Goal: Task Accomplishment & Management: Manage account settings

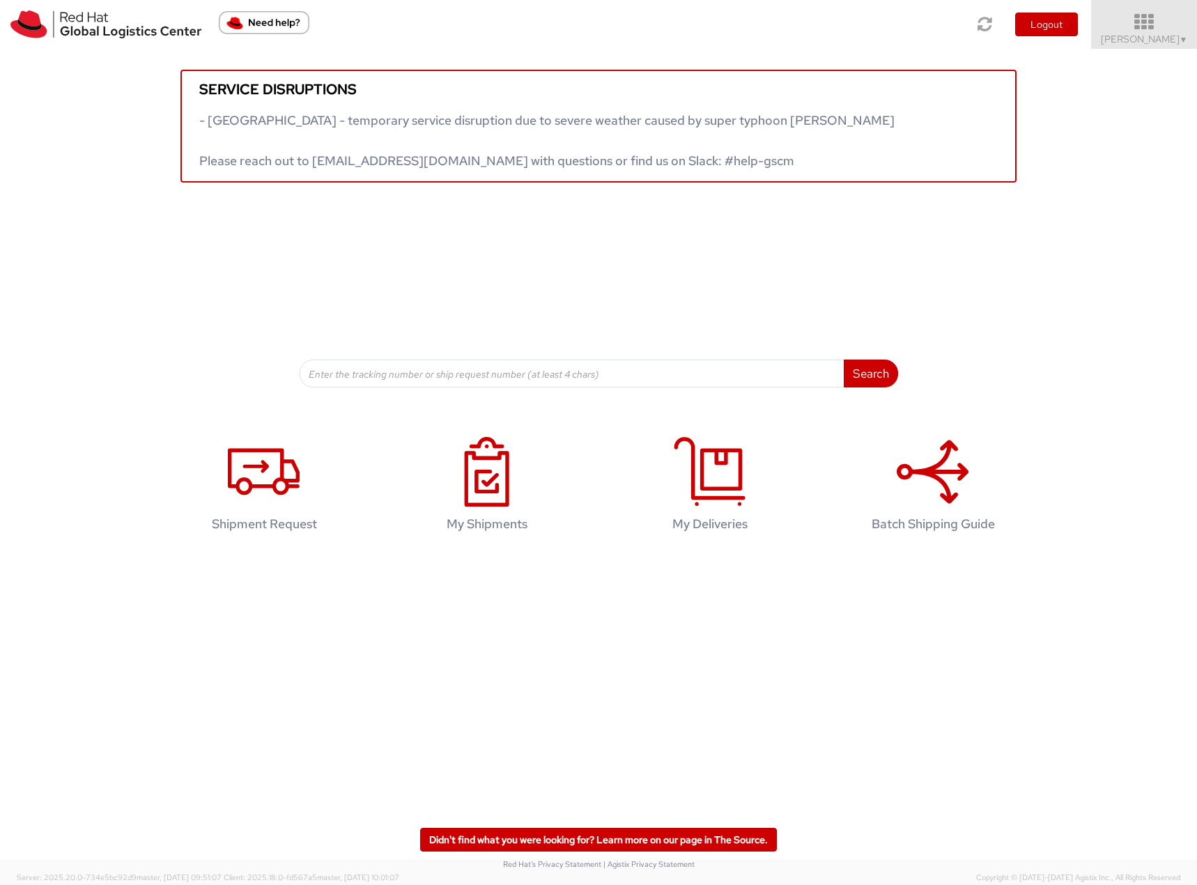
click at [1161, 24] on icon at bounding box center [1144, 23] width 122 height 20
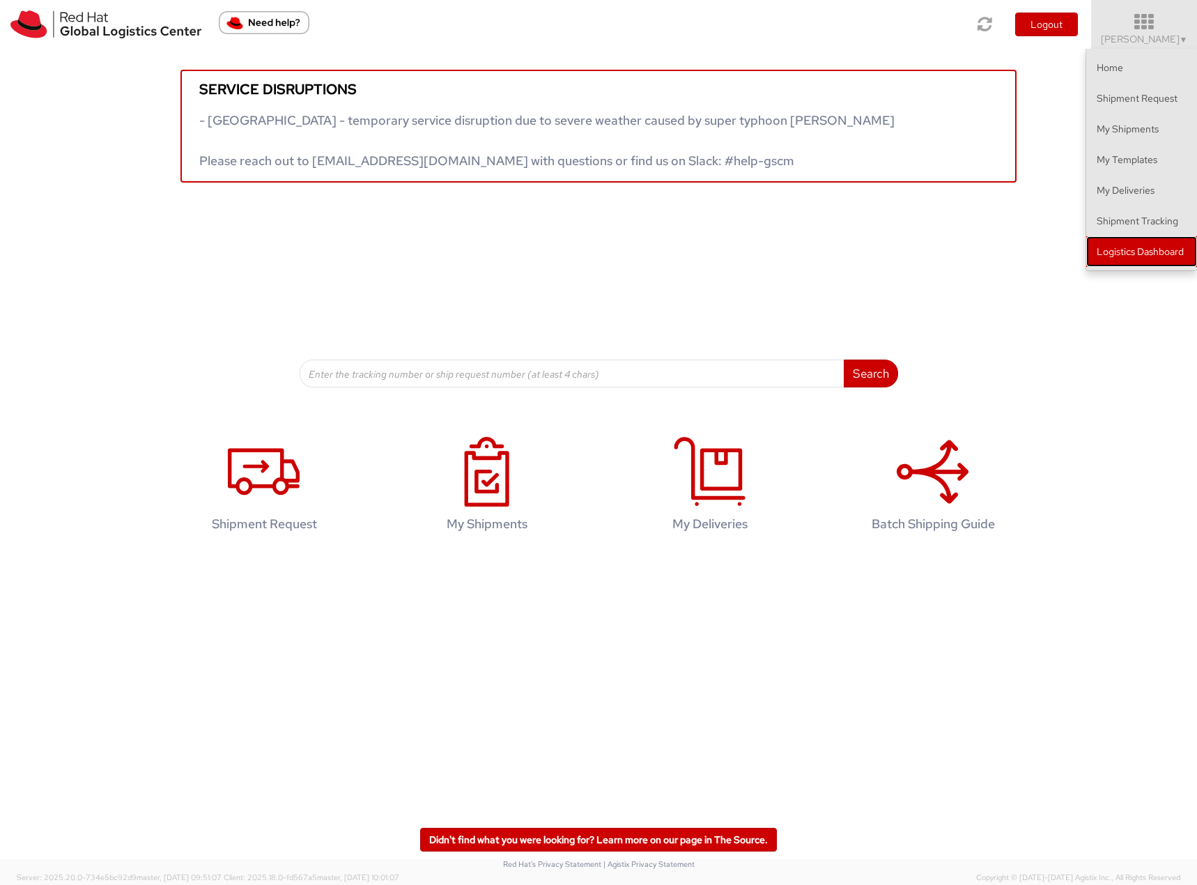
click at [1152, 256] on link "Logistics Dashboard" at bounding box center [1141, 251] width 111 height 31
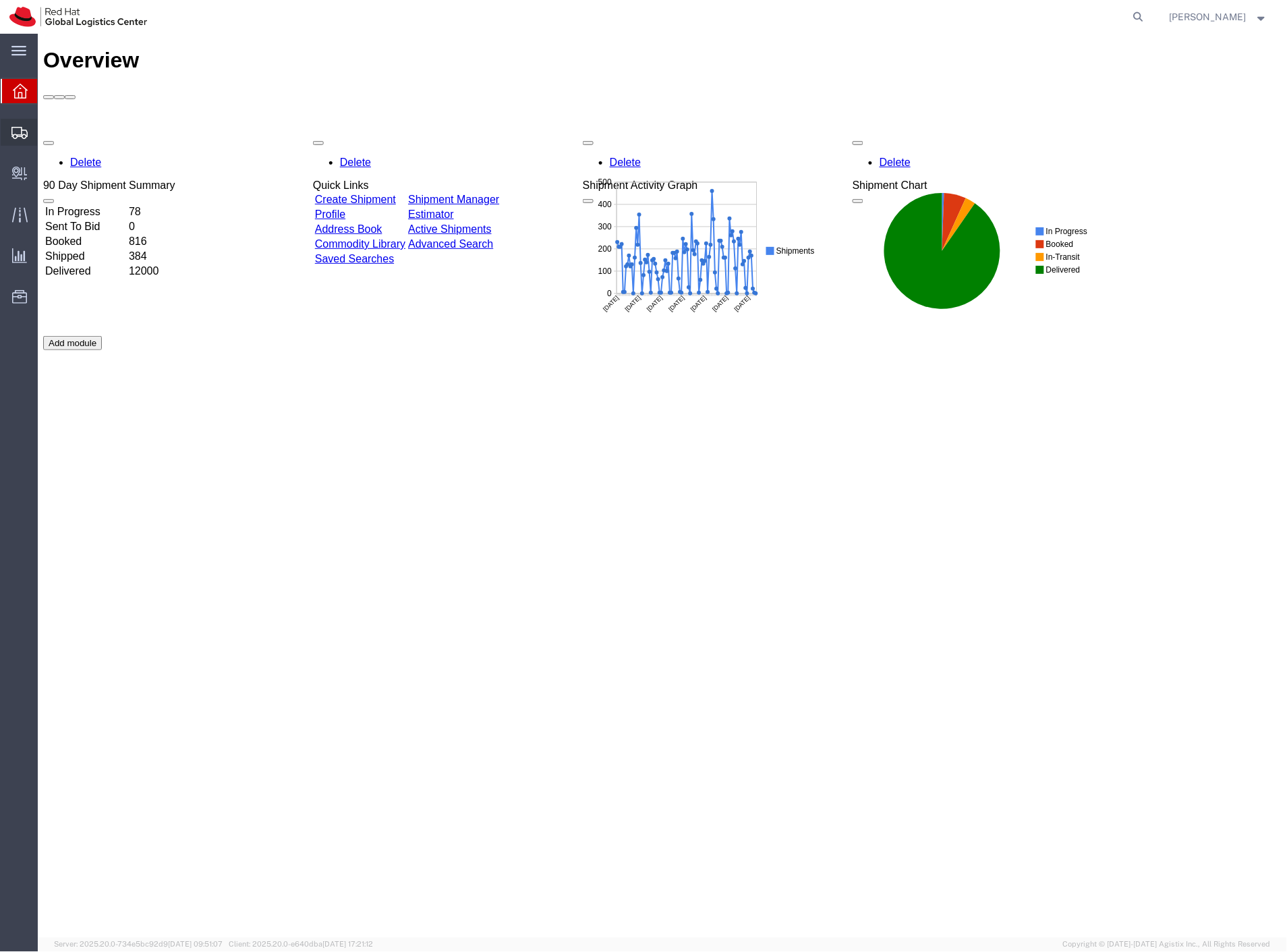
drag, startPoint x: 77, startPoint y: 157, endPoint x: 136, endPoint y: 127, distance: 66.2
click at [0, 0] on span "Shipment Manager" at bounding box center [0, 0] width 0 height 0
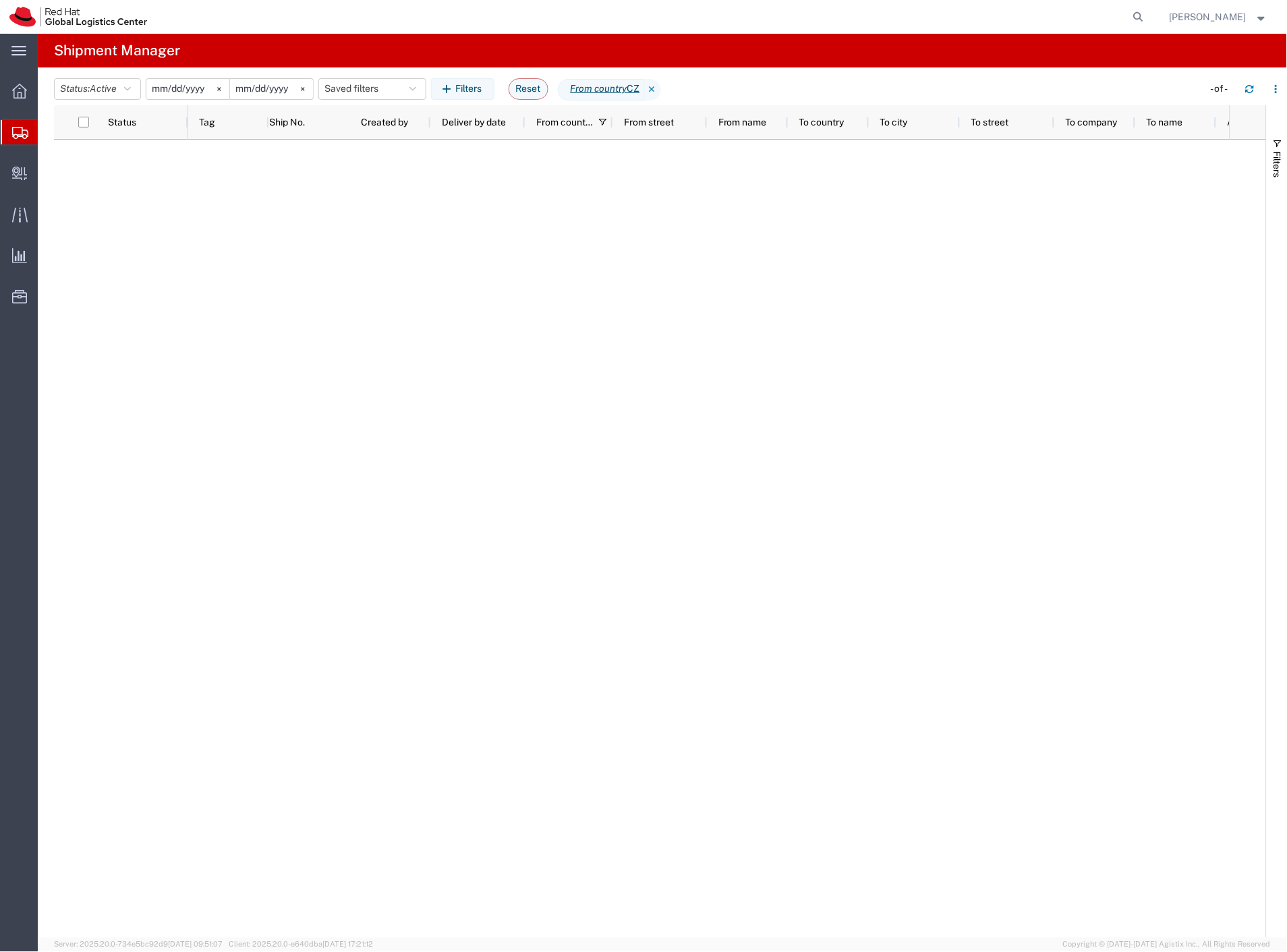
type input "2025-01-01"
type input "2025-12-31"
